Goal: Task Accomplishment & Management: Complete application form

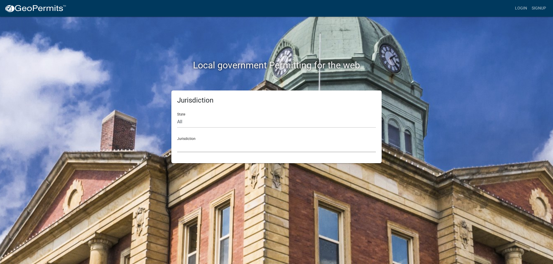
click at [192, 147] on select "[GEOGRAPHIC_DATA], [US_STATE] [GEOGRAPHIC_DATA], [US_STATE][PERSON_NAME][GEOGRA…" at bounding box center [276, 147] width 199 height 12
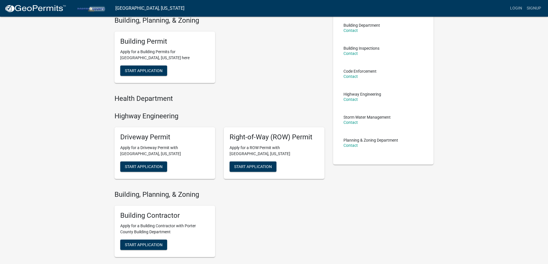
scroll to position [58, 0]
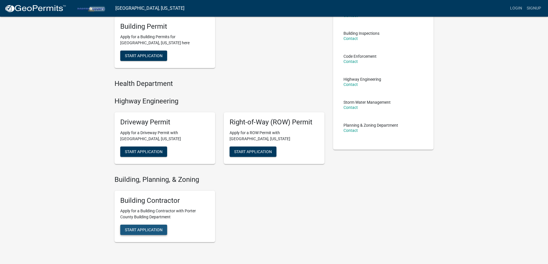
click at [148, 231] on span "Start Application" at bounding box center [144, 230] width 38 height 5
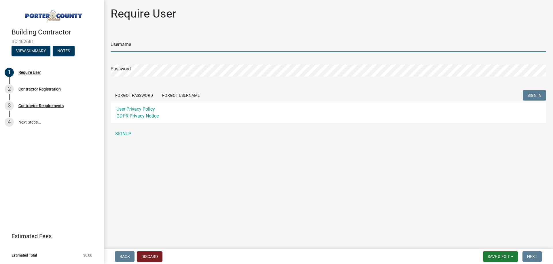
type input "leannperrine"
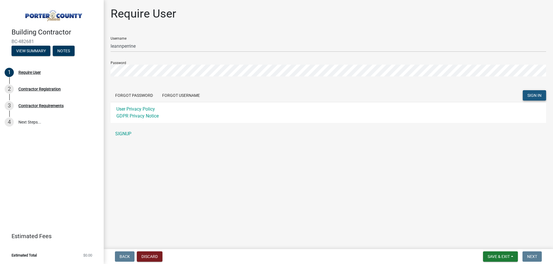
click at [537, 95] on span "SIGN IN" at bounding box center [534, 95] width 14 height 5
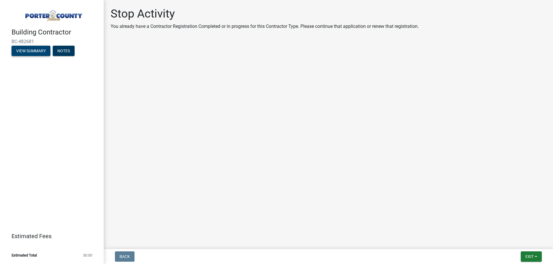
click at [32, 50] on button "View Summary" at bounding box center [31, 51] width 39 height 10
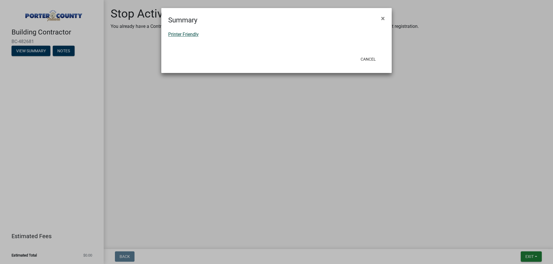
click at [193, 35] on link "Printer Friendly" at bounding box center [183, 34] width 31 height 5
click at [382, 17] on span "×" at bounding box center [383, 18] width 4 height 8
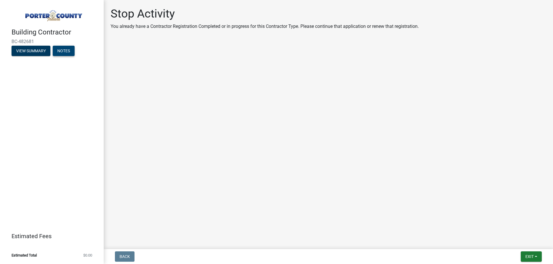
click at [64, 51] on button "Notes" at bounding box center [64, 51] width 22 height 10
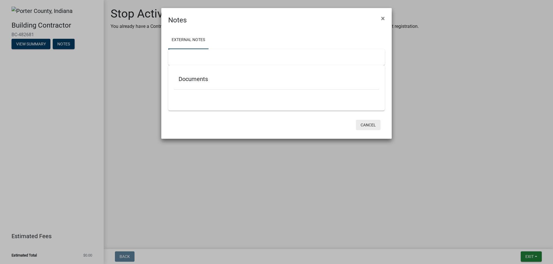
click at [364, 124] on button "Cancel" at bounding box center [368, 125] width 24 height 10
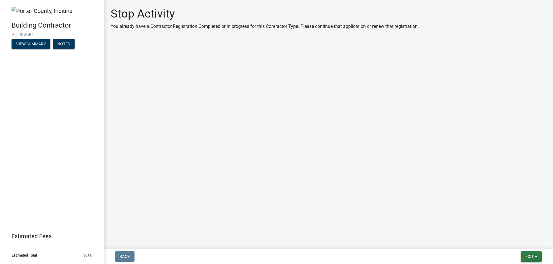
click at [530, 257] on span "Exit" at bounding box center [529, 257] width 8 height 5
click at [508, 241] on button "Save & Exit" at bounding box center [518, 242] width 46 height 14
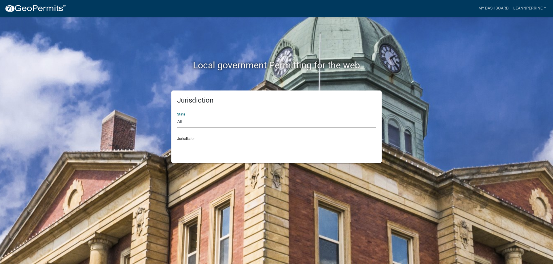
click at [182, 122] on select "All [US_STATE] [US_STATE] [US_STATE] [US_STATE] [US_STATE] [US_STATE] [US_STATE…" at bounding box center [276, 122] width 199 height 12
select select "[US_STATE]"
click at [177, 116] on select "All [US_STATE] [US_STATE] [US_STATE] [US_STATE] [US_STATE] [US_STATE] [US_STATE…" at bounding box center [276, 122] width 199 height 12
click at [184, 145] on select "City of Charlestown, Indiana City of Jeffersonville, Indiana City of Logansport…" at bounding box center [276, 147] width 199 height 12
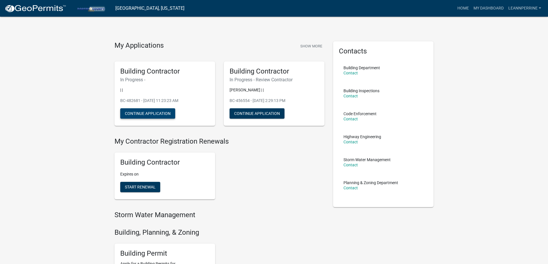
click at [147, 114] on button "Continue Application" at bounding box center [147, 114] width 55 height 10
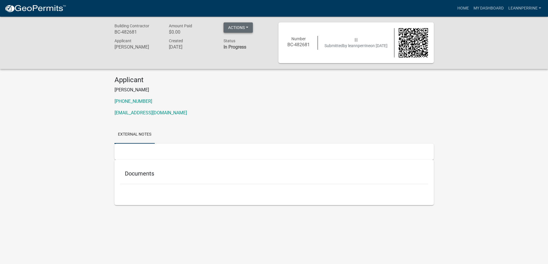
click at [247, 26] on button "Actions" at bounding box center [238, 27] width 29 height 10
click at [464, 7] on link "Home" at bounding box center [463, 8] width 16 height 11
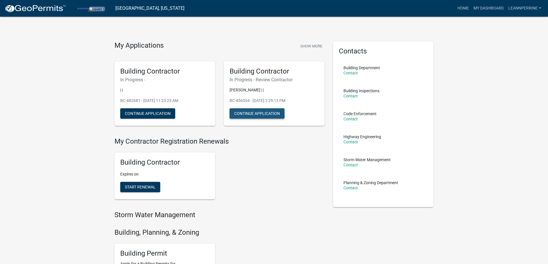
click at [260, 113] on button "Continue Application" at bounding box center [257, 114] width 55 height 10
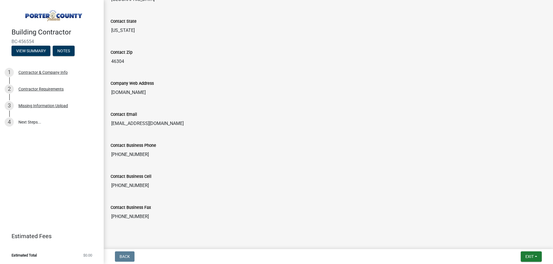
scroll to position [286, 0]
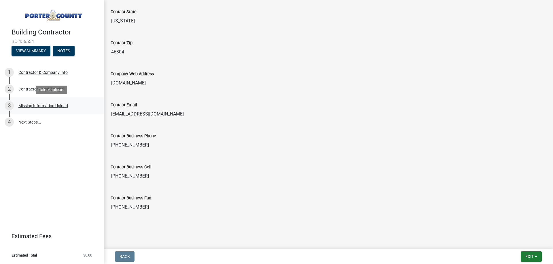
click at [44, 104] on div "Missing Information Upload" at bounding box center [43, 106] width 50 height 4
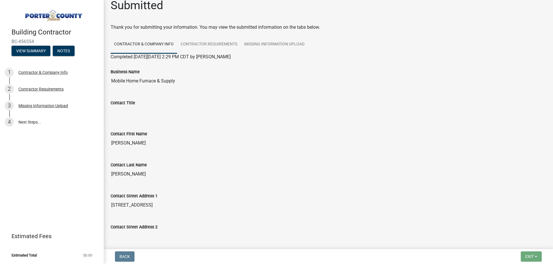
scroll to position [0, 0]
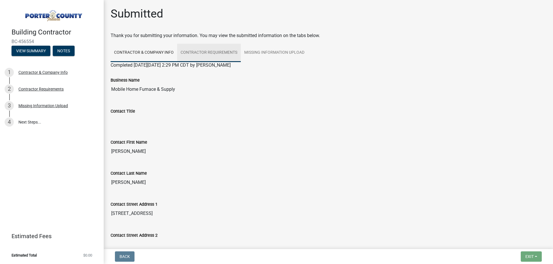
click at [201, 51] on link "Contractor Requirements" at bounding box center [209, 53] width 64 height 18
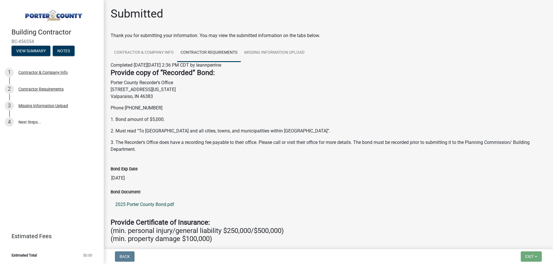
click at [163, 206] on link "2025 Porter County Bond.pdf" at bounding box center [328, 205] width 435 height 14
click at [272, 52] on link "Missing Information Upload" at bounding box center [274, 53] width 67 height 18
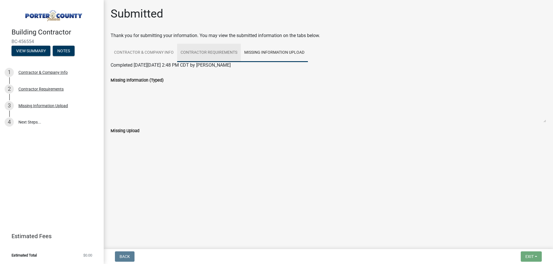
click at [217, 51] on link "Contractor Requirements" at bounding box center [209, 53] width 64 height 18
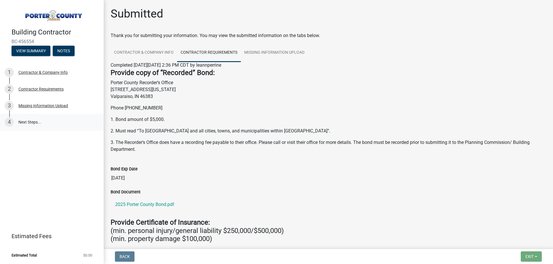
click at [28, 121] on link "4 Next Steps..." at bounding box center [52, 122] width 104 height 17
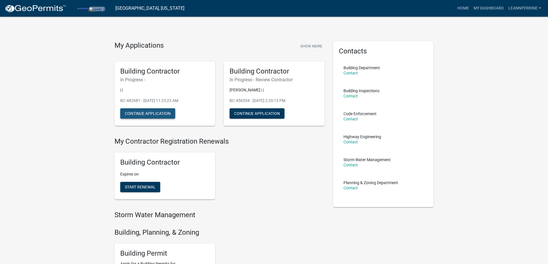
click at [146, 114] on button "Continue Application" at bounding box center [147, 114] width 55 height 10
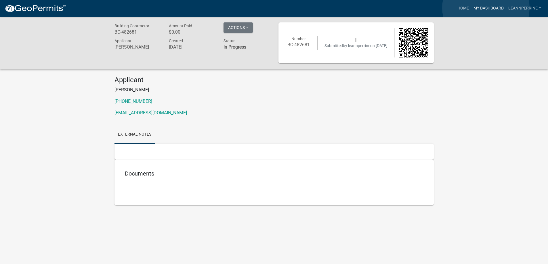
click at [486, 8] on link "My Dashboard" at bounding box center [488, 8] width 35 height 11
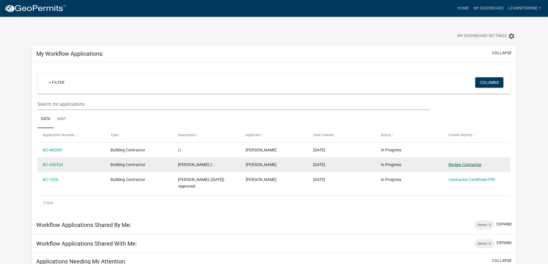
click at [458, 165] on link "Review Contractor" at bounding box center [465, 165] width 33 height 5
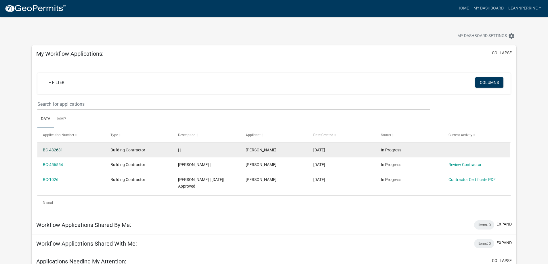
click at [57, 150] on link "BC-482681" at bounding box center [53, 150] width 20 height 5
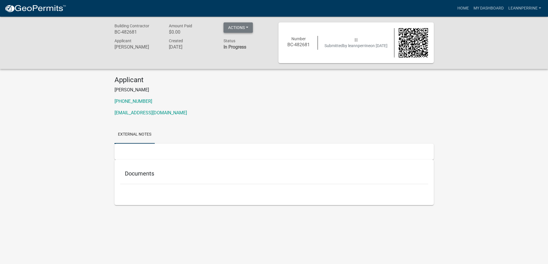
click at [243, 27] on button "Actions" at bounding box center [238, 27] width 29 height 10
click at [245, 28] on button "Actions" at bounding box center [238, 27] width 29 height 10
click at [485, 6] on link "My Dashboard" at bounding box center [488, 8] width 35 height 11
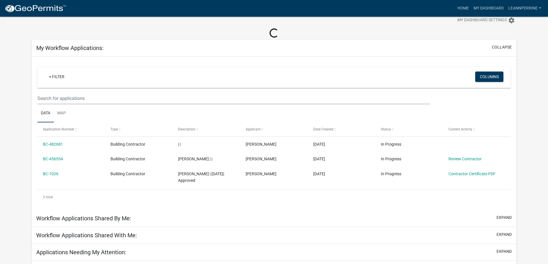
scroll to position [30, 0]
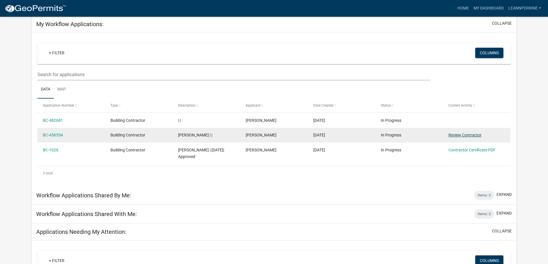
click at [476, 135] on link "Review Contractor" at bounding box center [465, 135] width 33 height 5
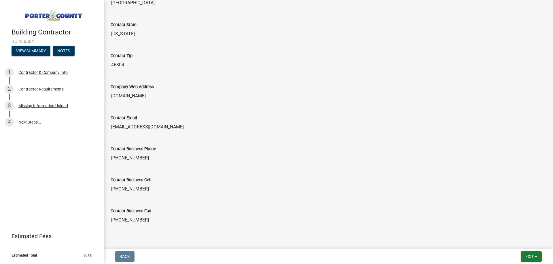
scroll to position [286, 0]
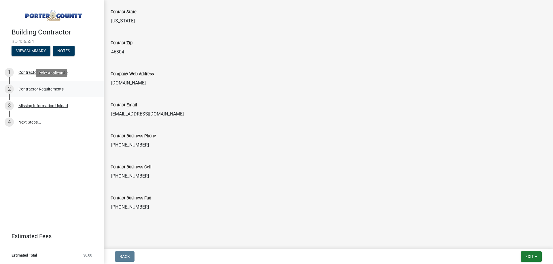
click at [32, 90] on div "Contractor Requirements" at bounding box center [40, 89] width 45 height 4
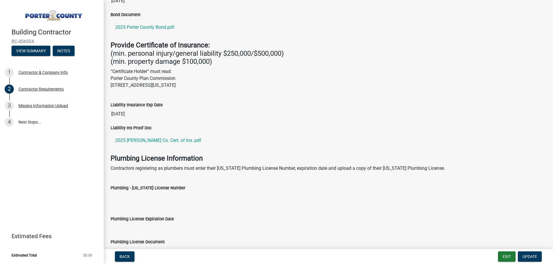
scroll to position [171, 0]
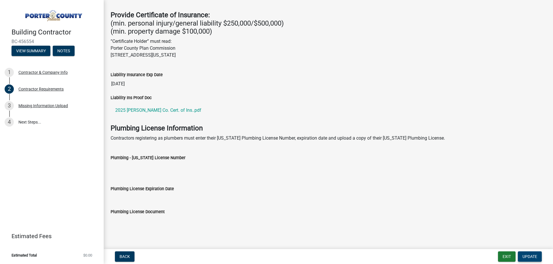
click at [532, 258] on span "Update" at bounding box center [529, 257] width 15 height 5
click at [528, 257] on span "Update" at bounding box center [529, 257] width 15 height 5
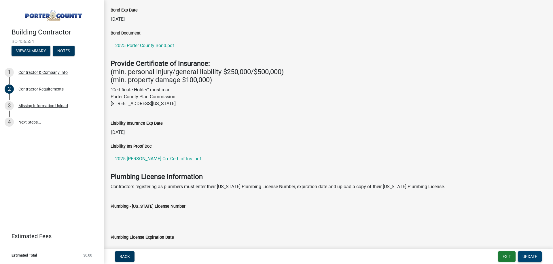
scroll to position [0, 0]
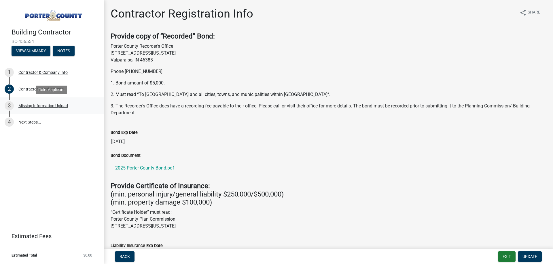
click at [44, 106] on div "Missing Information Upload" at bounding box center [43, 106] width 50 height 4
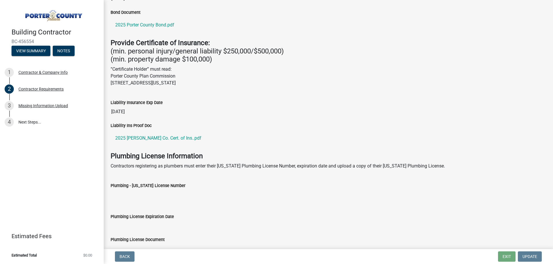
scroll to position [171, 0]
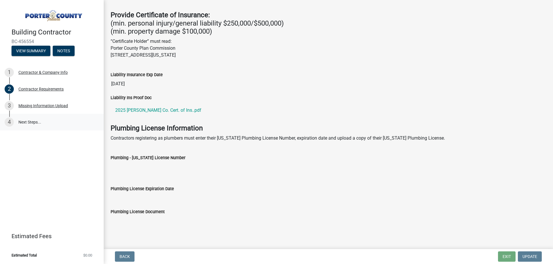
click at [25, 122] on link "4 Next Steps..." at bounding box center [52, 122] width 104 height 17
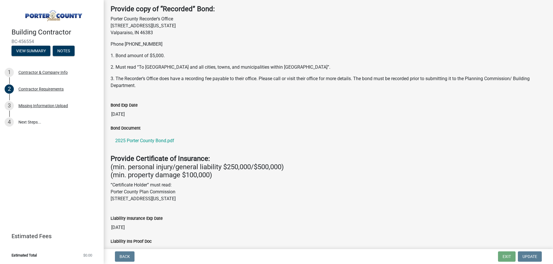
scroll to position [0, 0]
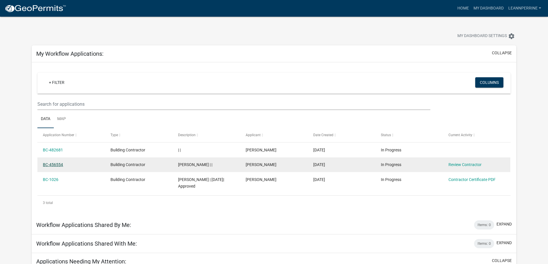
click at [55, 165] on link "BC-456554" at bounding box center [53, 165] width 20 height 5
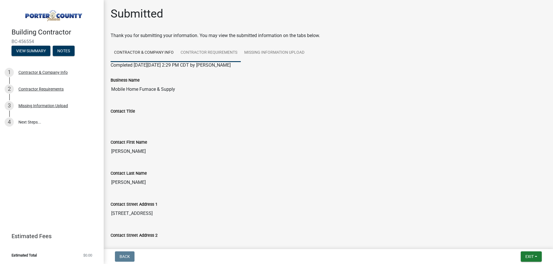
click at [205, 51] on link "Contractor Requirements" at bounding box center [209, 53] width 64 height 18
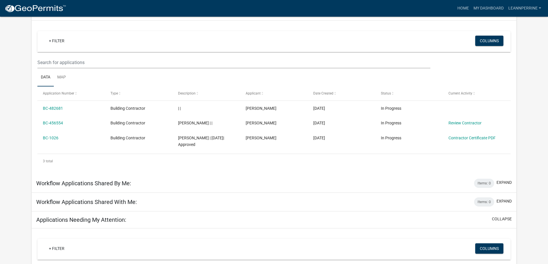
scroll to position [28, 0]
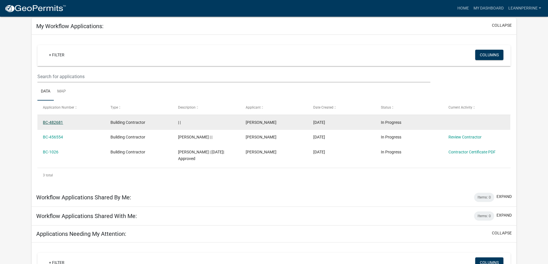
click at [56, 123] on link "BC-482681" at bounding box center [53, 122] width 20 height 5
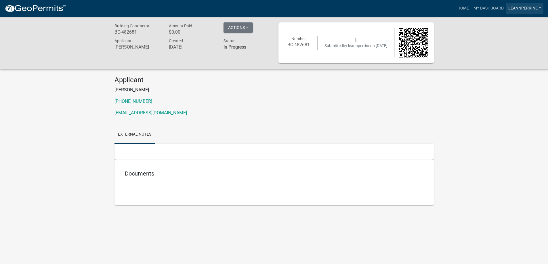
click at [524, 8] on link "leannperrine" at bounding box center [524, 8] width 37 height 11
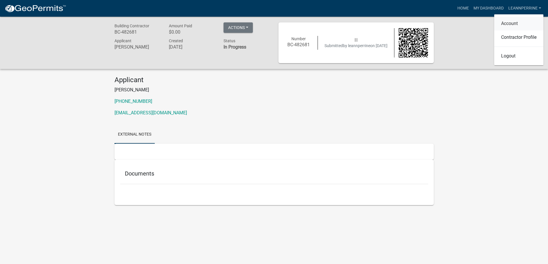
click at [516, 24] on link "Account" at bounding box center [518, 24] width 49 height 14
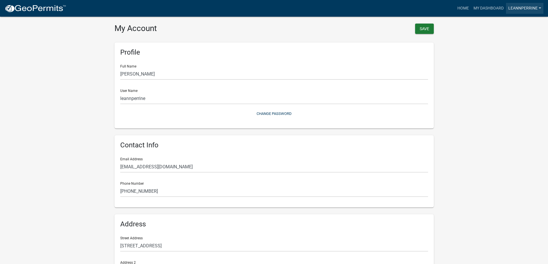
click at [521, 8] on link "leannperrine" at bounding box center [524, 8] width 37 height 11
click at [518, 38] on link "Contractor Profile" at bounding box center [518, 38] width 49 height 14
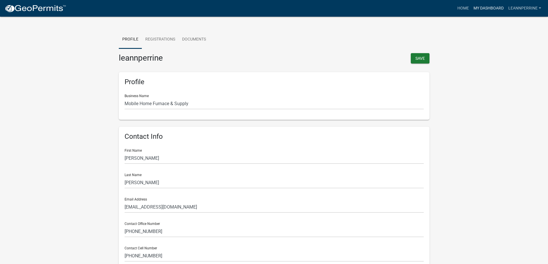
click at [486, 8] on link "My Dashboard" at bounding box center [488, 8] width 35 height 11
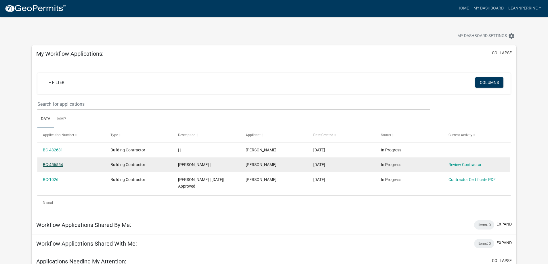
click at [57, 165] on link "BC-456554" at bounding box center [53, 165] width 20 height 5
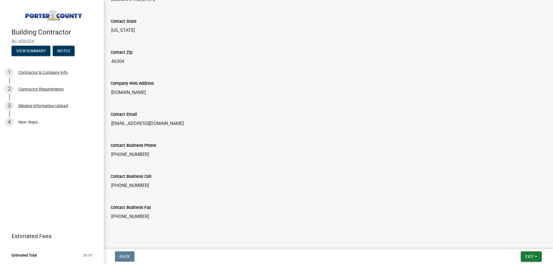
scroll to position [286, 0]
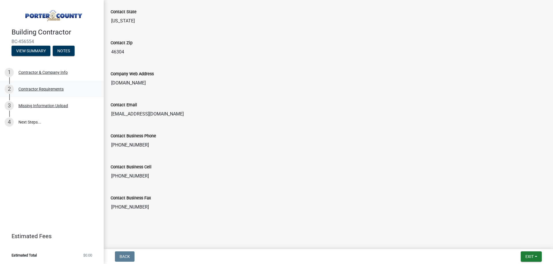
click at [30, 87] on div "Contractor Requirements" at bounding box center [40, 89] width 45 height 4
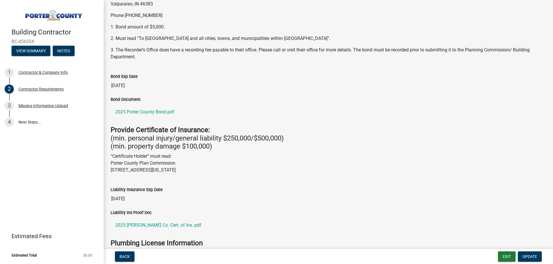
scroll to position [58, 0]
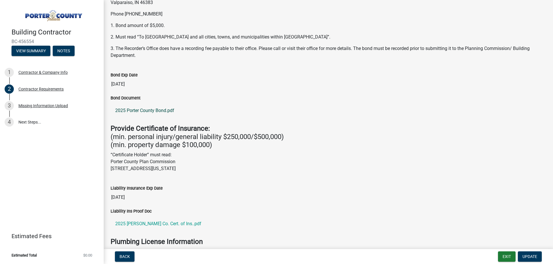
click at [142, 110] on link "2025 Porter County Bond.pdf" at bounding box center [328, 111] width 435 height 14
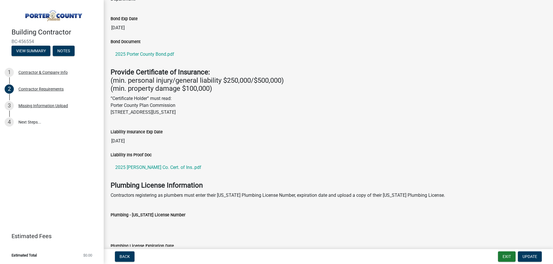
scroll to position [115, 0]
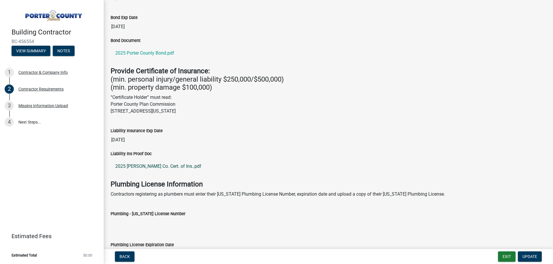
click at [150, 165] on link "2025 Porter Co. Cert. of Ins..pdf" at bounding box center [328, 167] width 435 height 14
click at [10, 106] on div "3" at bounding box center [9, 105] width 9 height 9
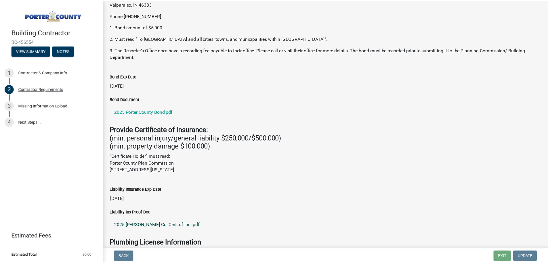
scroll to position [0, 0]
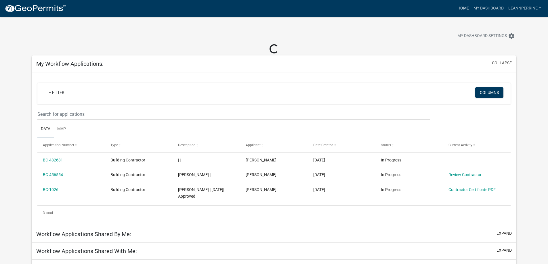
click at [462, 8] on link "Home" at bounding box center [463, 8] width 16 height 11
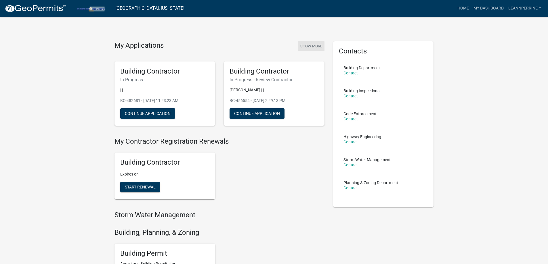
click at [307, 47] on button "Show More" at bounding box center [311, 45] width 26 height 9
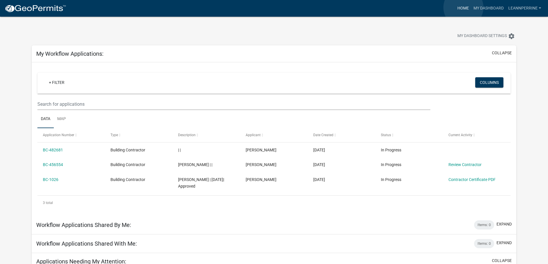
click at [464, 7] on link "Home" at bounding box center [463, 8] width 16 height 11
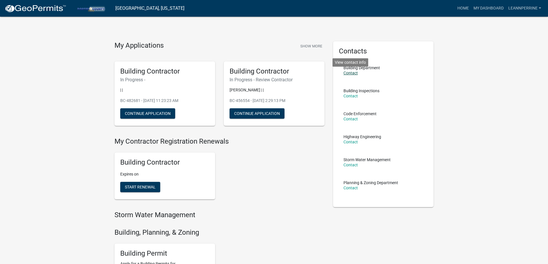
click at [350, 73] on link "Contact" at bounding box center [351, 73] width 14 height 5
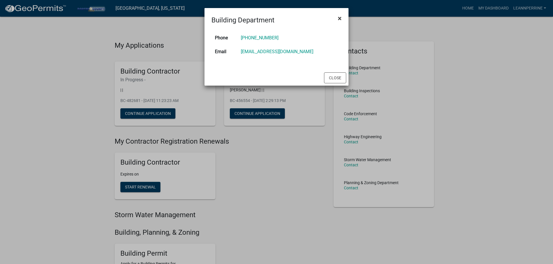
click at [339, 18] on span "×" at bounding box center [340, 18] width 4 height 8
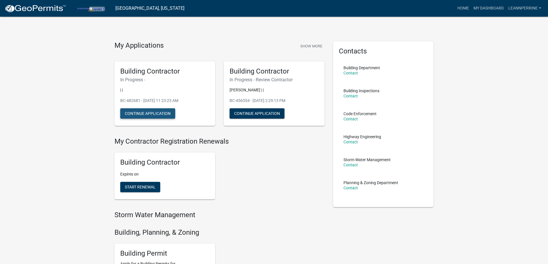
click at [135, 112] on button "Continue Application" at bounding box center [147, 114] width 55 height 10
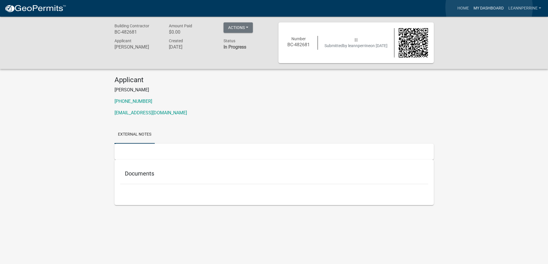
click at [489, 7] on link "My Dashboard" at bounding box center [488, 8] width 35 height 11
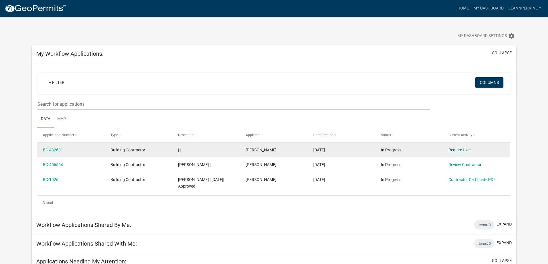
click at [457, 150] on link "Require User" at bounding box center [460, 150] width 22 height 5
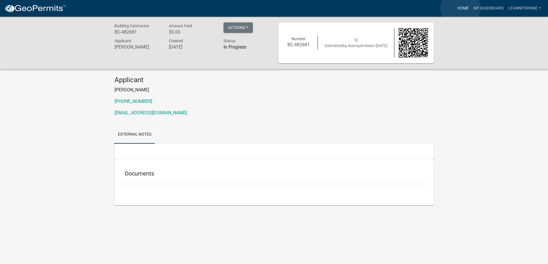
click at [461, 8] on link "Home" at bounding box center [463, 8] width 16 height 11
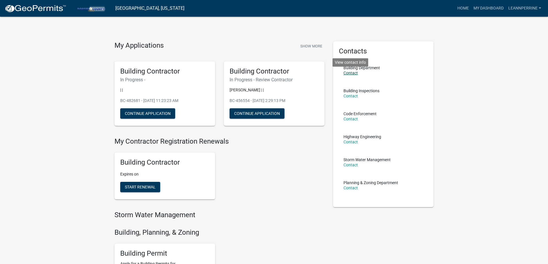
click at [351, 73] on link "Contact" at bounding box center [351, 73] width 14 height 5
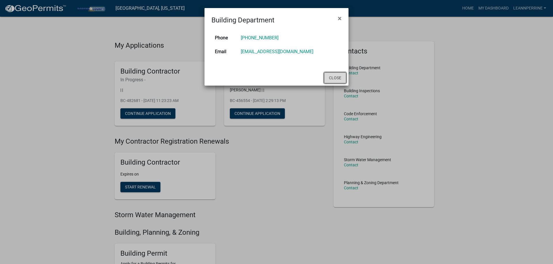
click at [337, 78] on button "Close" at bounding box center [335, 78] width 22 height 11
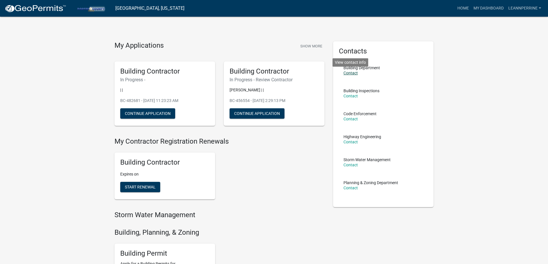
click at [353, 73] on link "Contact" at bounding box center [351, 73] width 14 height 5
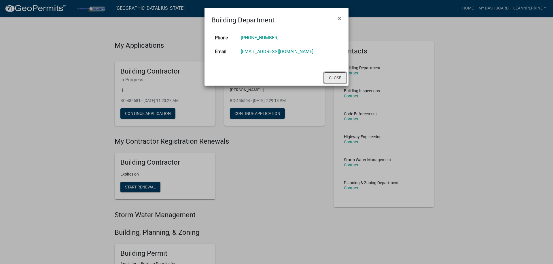
click at [332, 77] on button "Close" at bounding box center [335, 78] width 22 height 11
